Goal: Check status: Check status

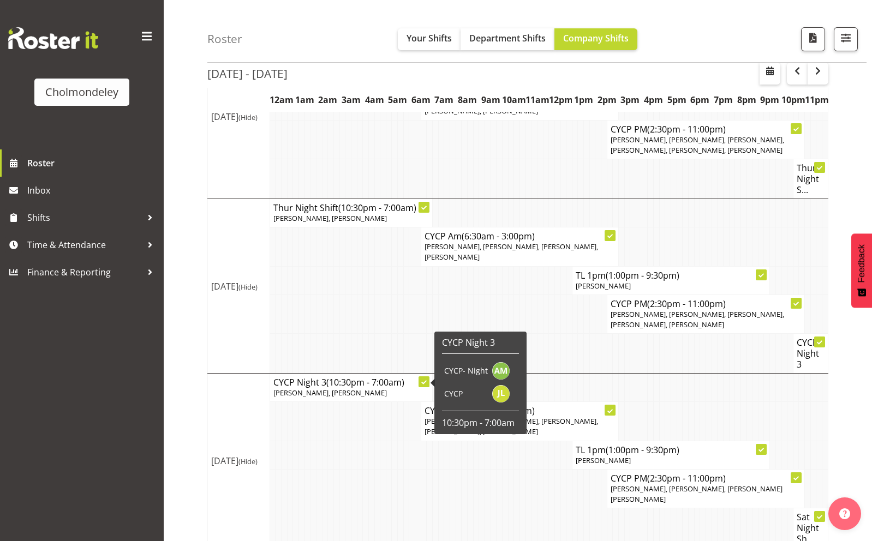
scroll to position [233, 0]
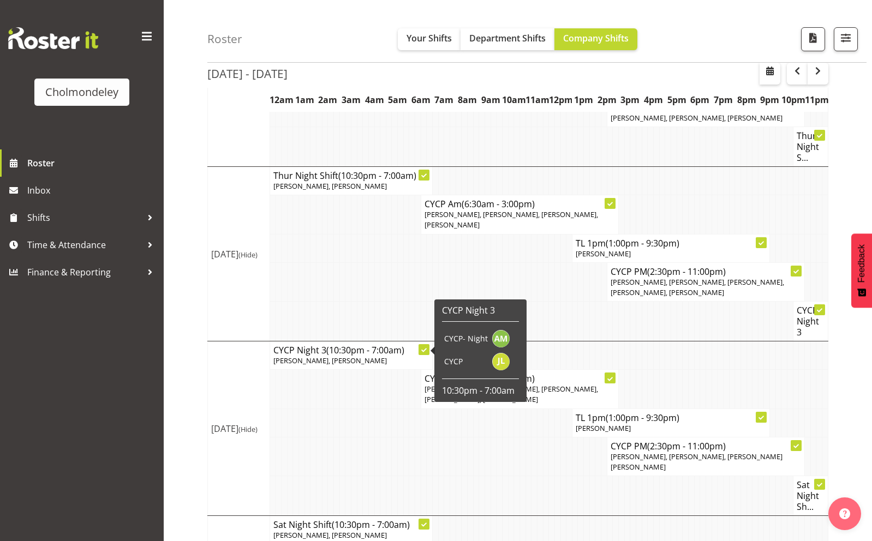
click at [206, 340] on div "Roster Your Shifts Department Shifts Company Shifts All Locations [GEOGRAPHIC_D…" at bounding box center [518, 195] width 709 height 793
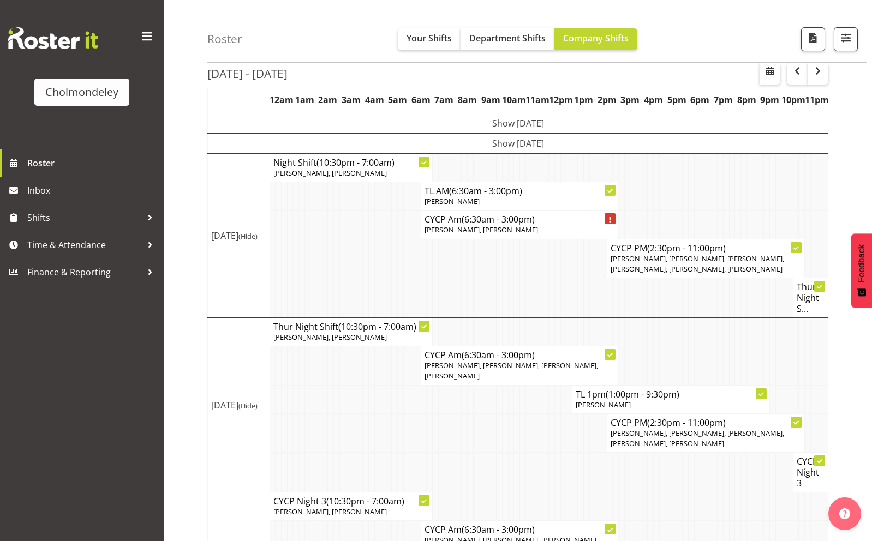
scroll to position [85, 0]
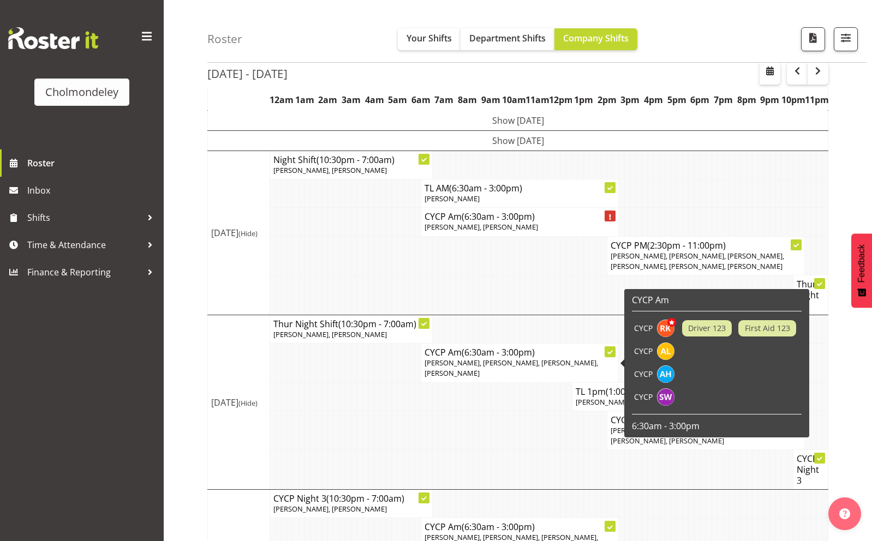
click at [551, 367] on span "Ruby Kerr, Alexandra Landolt, Alexzarn Harmer, Sophie Walton" at bounding box center [512, 368] width 174 height 20
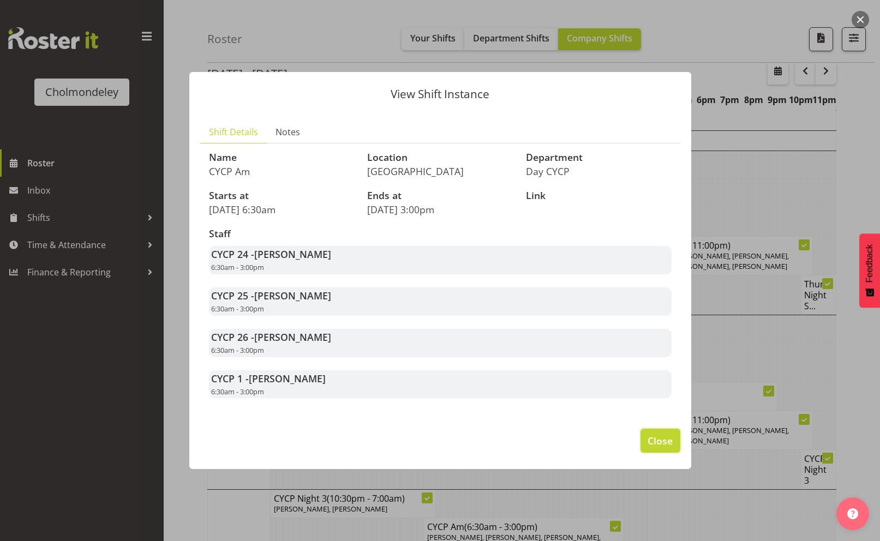
click at [665, 444] on span "Close" at bounding box center [660, 441] width 25 height 14
